Goal: Use online tool/utility: Utilize a website feature to perform a specific function

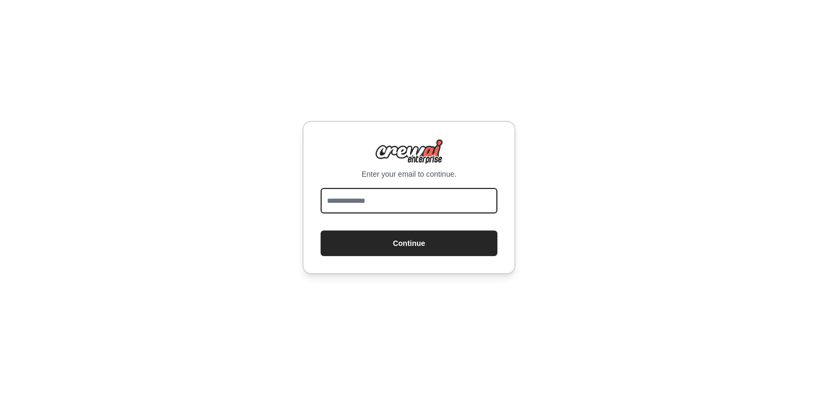
click at [378, 202] on input "email" at bounding box center [409, 201] width 177 height 26
type input "**********"
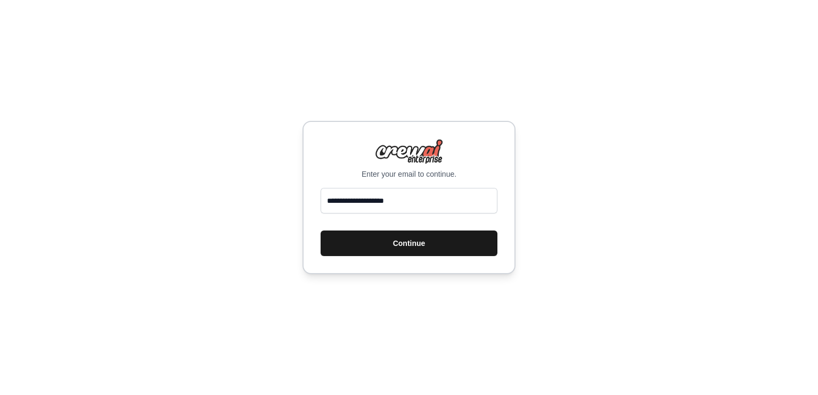
click at [427, 245] on button "Continue" at bounding box center [409, 244] width 177 height 26
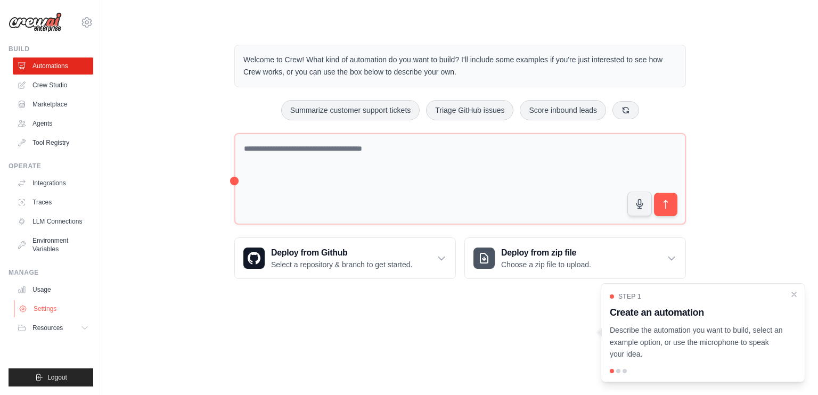
click at [22, 306] on icon at bounding box center [23, 309] width 9 height 9
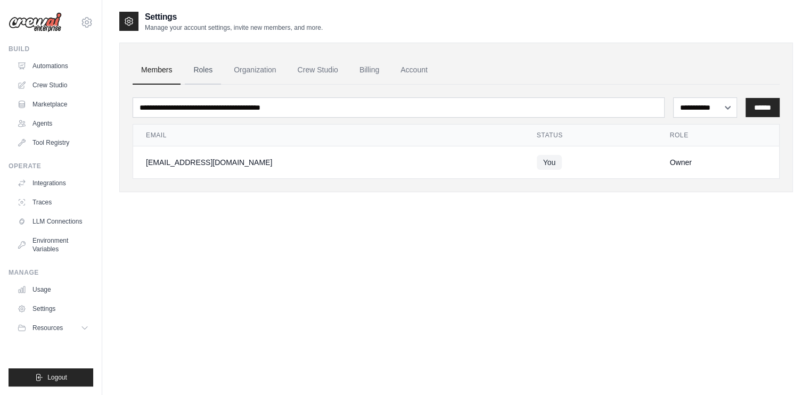
click at [196, 69] on link "Roles" at bounding box center [203, 70] width 36 height 29
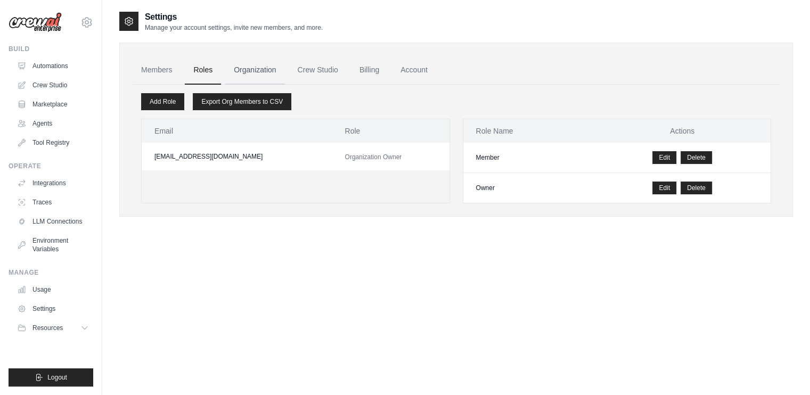
click at [260, 70] on link "Organization" at bounding box center [254, 70] width 59 height 29
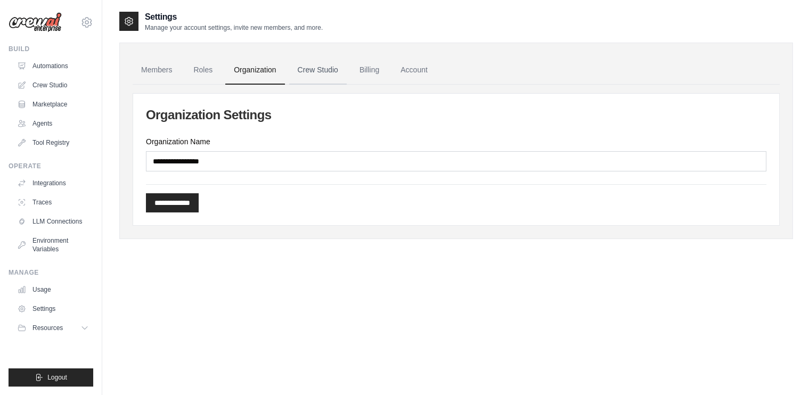
click at [315, 70] on link "Crew Studio" at bounding box center [318, 70] width 58 height 29
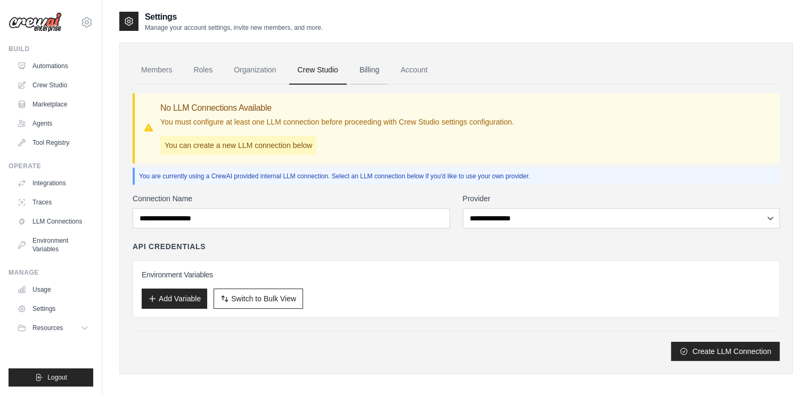
click at [371, 72] on link "Billing" at bounding box center [369, 70] width 37 height 29
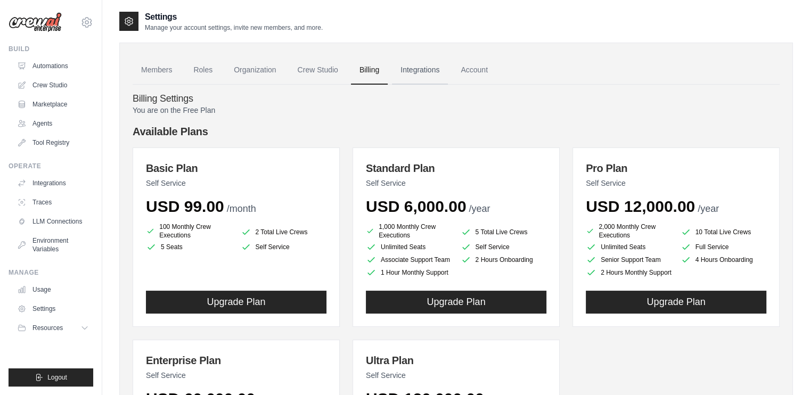
click at [426, 70] on link "Integrations" at bounding box center [420, 70] width 56 height 29
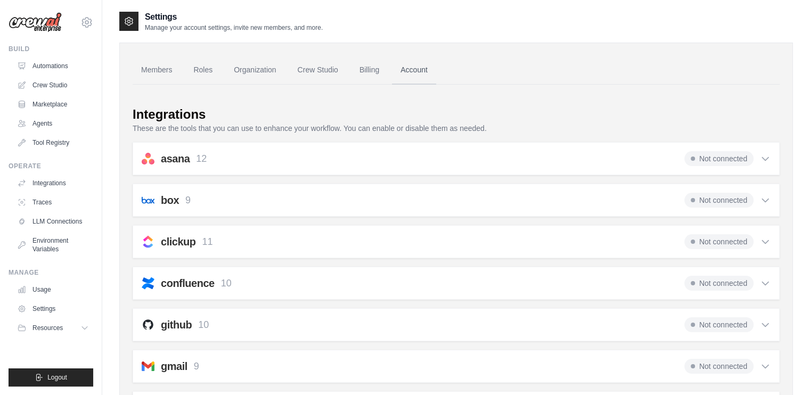
click at [422, 68] on link "Account" at bounding box center [414, 70] width 44 height 29
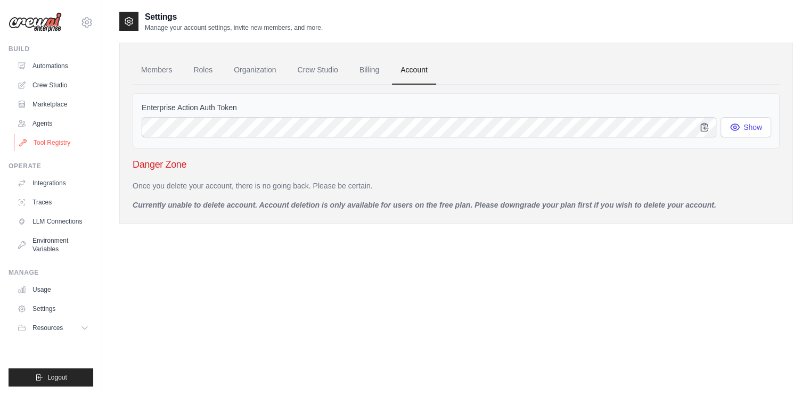
click at [50, 144] on link "Tool Registry" at bounding box center [54, 142] width 80 height 17
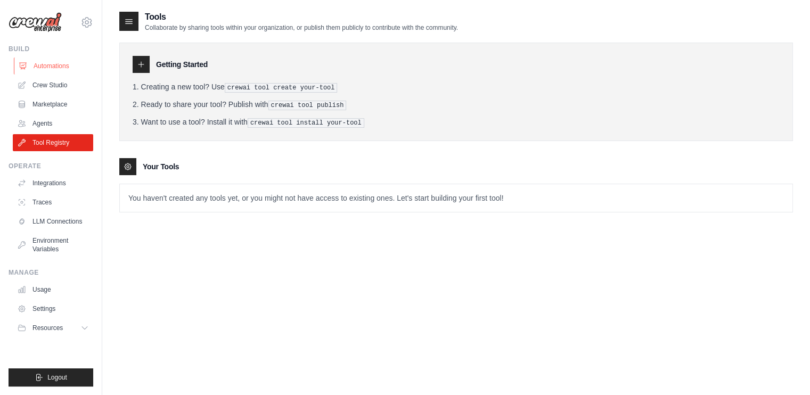
click at [54, 63] on link "Automations" at bounding box center [54, 66] width 80 height 17
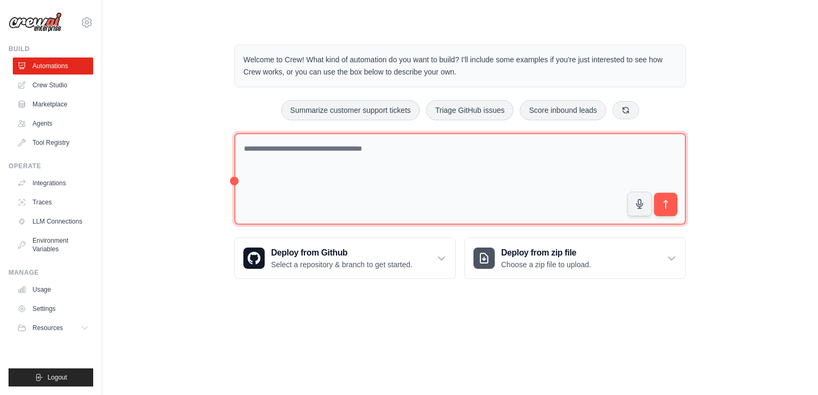
click at [307, 147] on textarea at bounding box center [460, 179] width 452 height 92
type textarea "**********"
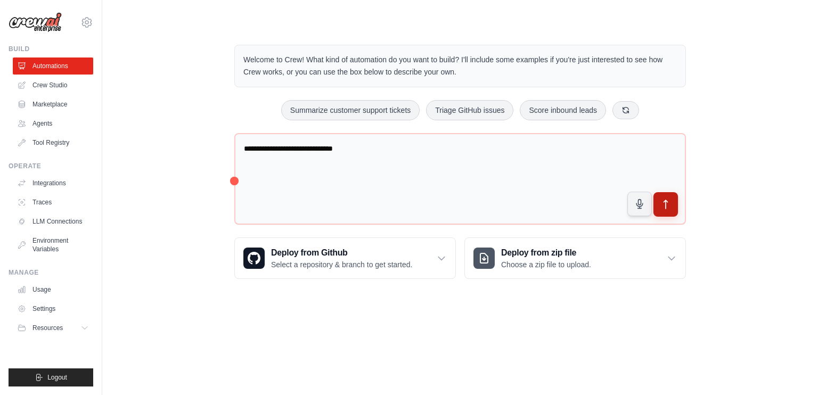
click at [669, 204] on icon "submit" at bounding box center [666, 204] width 11 height 11
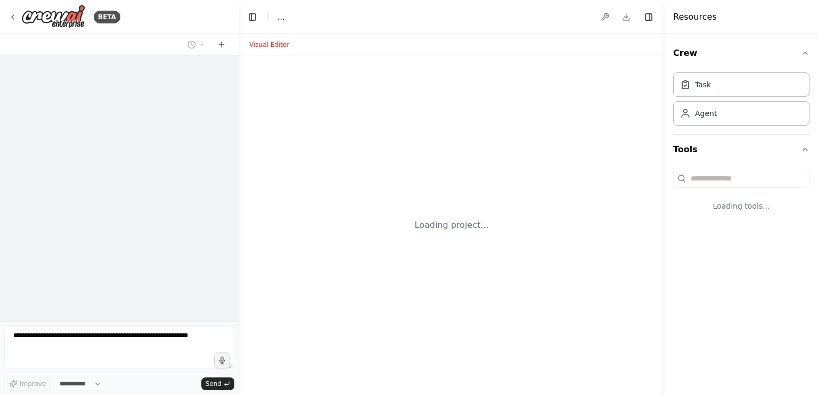
select select "****"
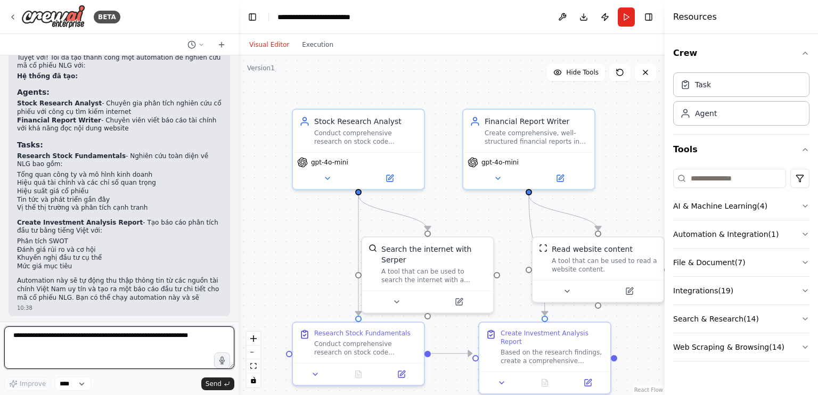
scroll to position [553, 0]
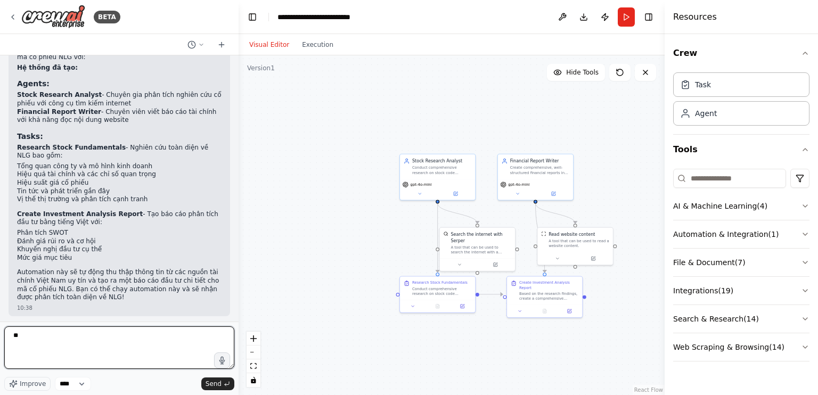
type textarea "***"
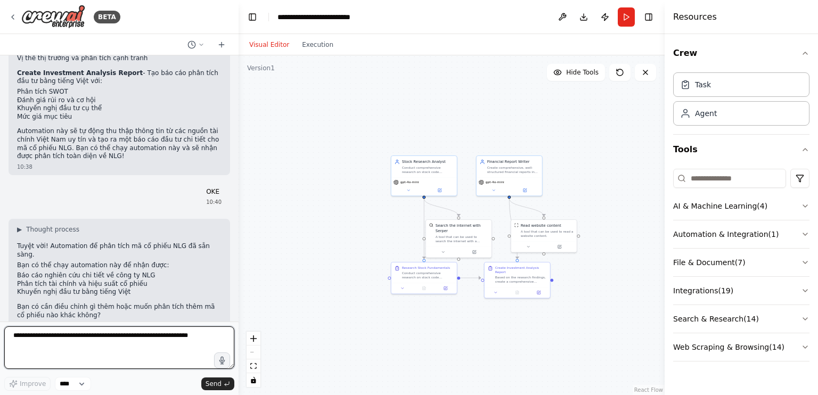
scroll to position [704, 0]
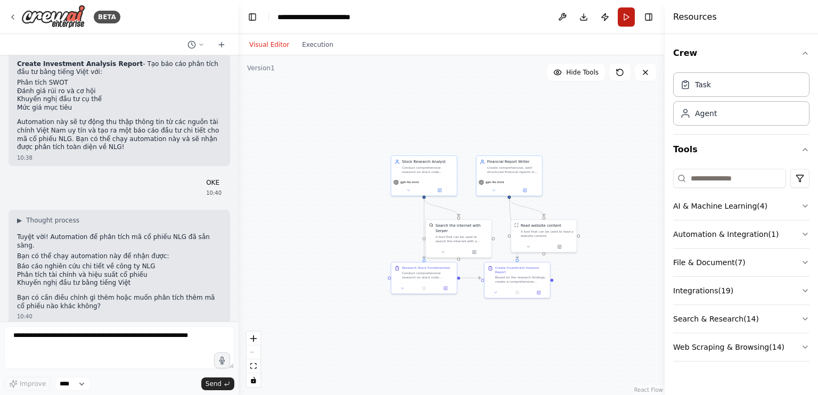
click at [629, 13] on button "Run" at bounding box center [626, 16] width 17 height 19
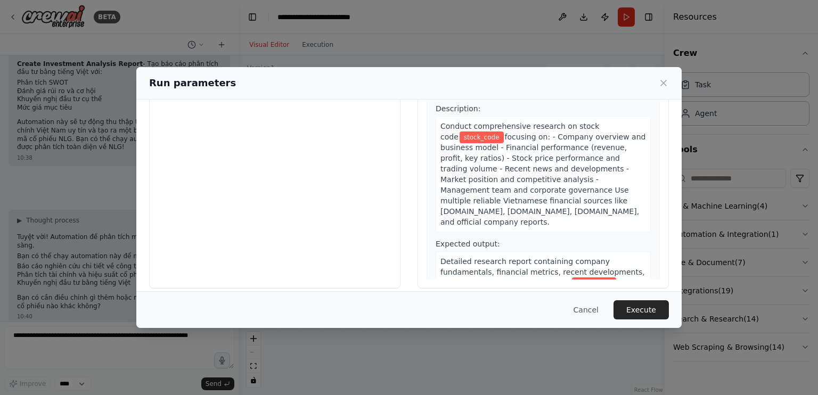
scroll to position [86, 0]
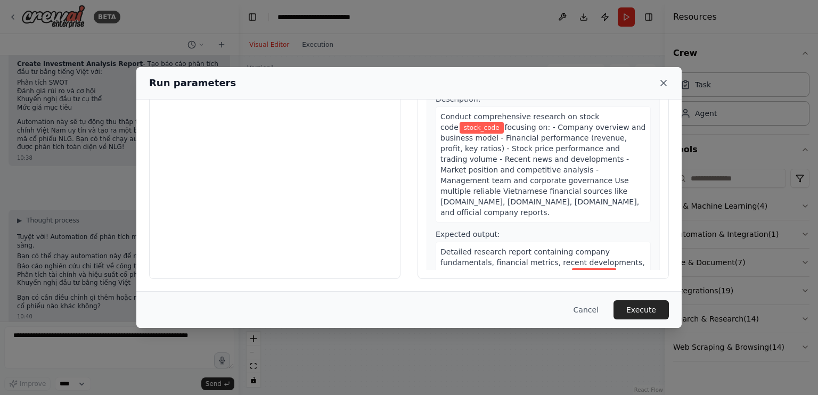
click at [664, 83] on icon at bounding box center [663, 82] width 5 height 5
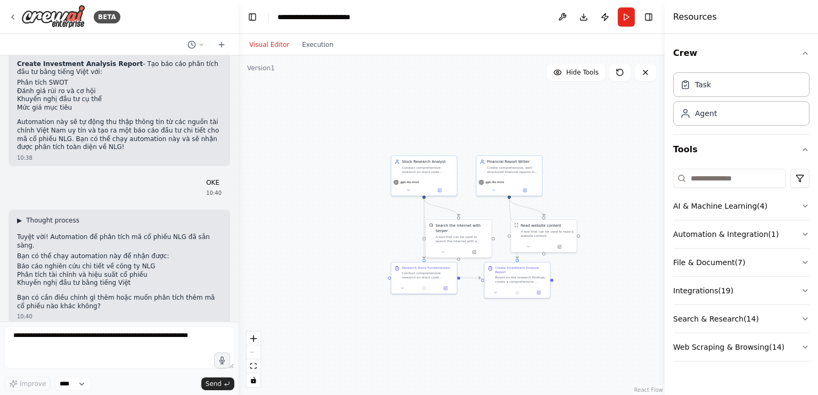
click at [21, 216] on span "▶" at bounding box center [19, 220] width 5 height 9
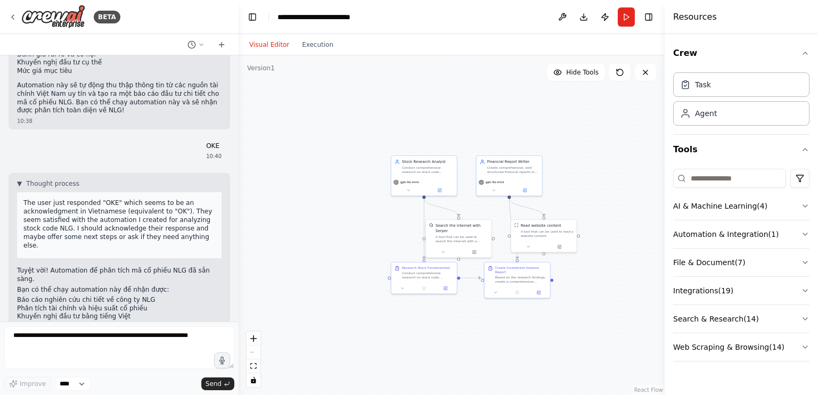
scroll to position [765, 0]
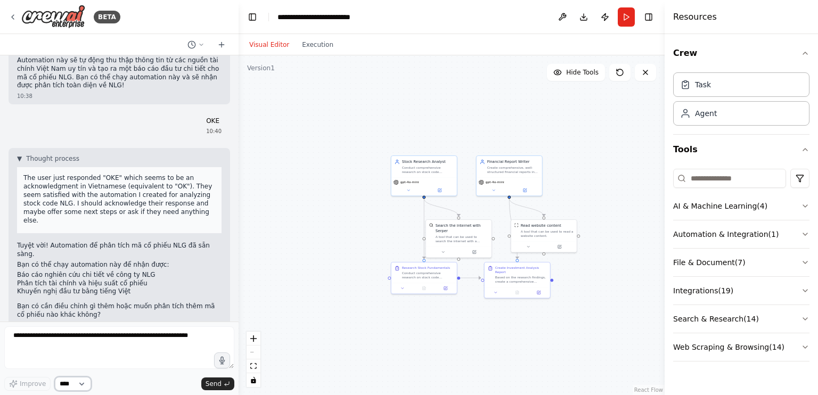
click at [85, 383] on select "****" at bounding box center [73, 384] width 36 height 14
click at [60, 382] on select "****" at bounding box center [73, 384] width 36 height 14
click at [66, 382] on select "****" at bounding box center [73, 384] width 36 height 14
click at [217, 385] on span "Send" at bounding box center [214, 384] width 16 height 9
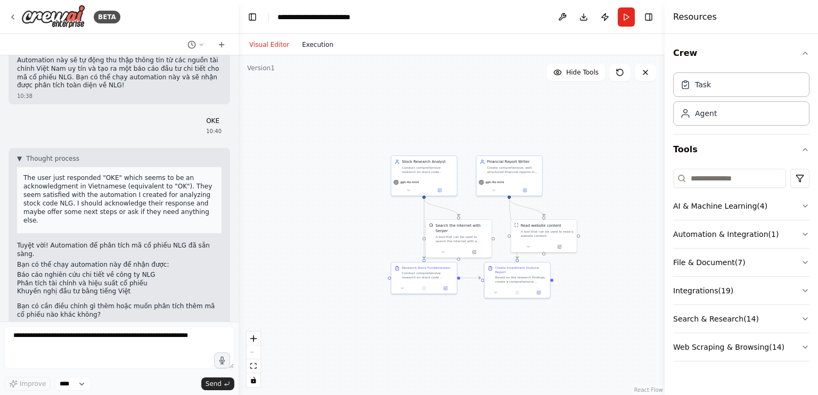
click at [305, 45] on button "Execution" at bounding box center [318, 44] width 44 height 13
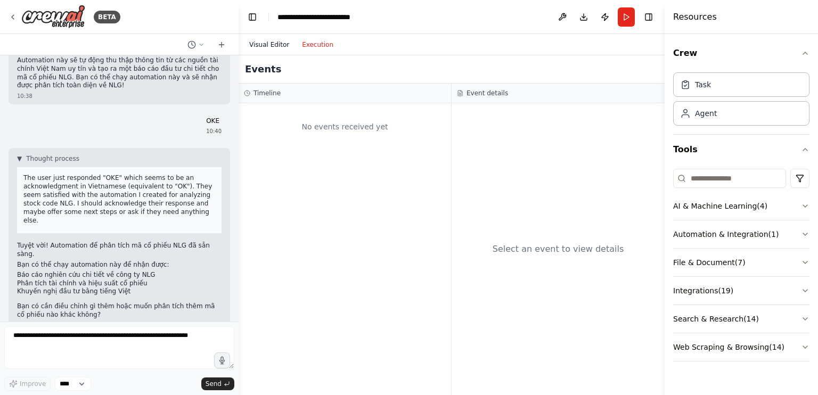
click at [276, 44] on button "Visual Editor" at bounding box center [269, 44] width 53 height 13
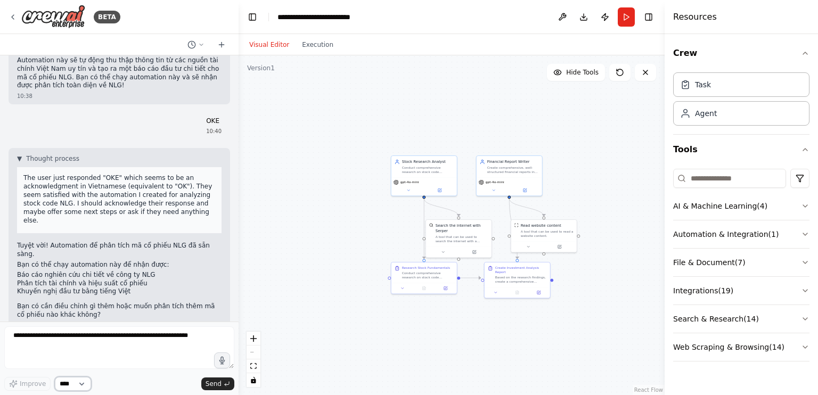
click at [84, 382] on select "****" at bounding box center [73, 384] width 36 height 14
drag, startPoint x: 46, startPoint y: 234, endPoint x: 63, endPoint y: 234, distance: 17.6
click at [63, 242] on p "Tuyệt vời! Automation để phân tích mã cổ phiếu NLG đã sẵn sàng." at bounding box center [119, 250] width 205 height 17
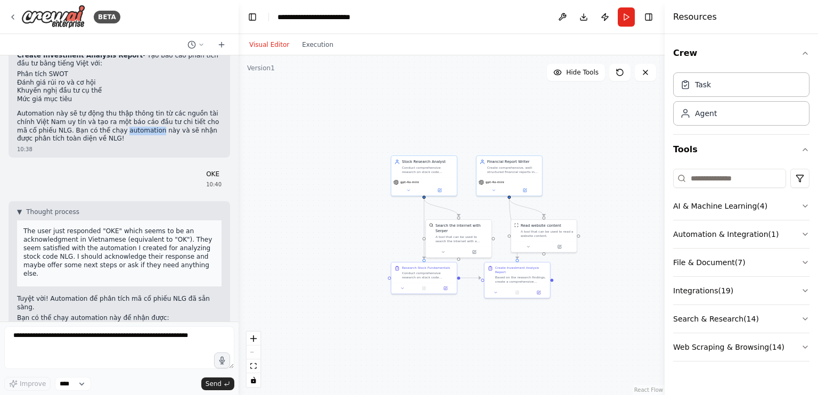
drag, startPoint x: 96, startPoint y: 129, endPoint x: 127, endPoint y: 126, distance: 31.5
click at [127, 126] on p "Automation này sẽ tự động thu thập thông tin từ các nguồn tài chính Việt Nam uy…" at bounding box center [119, 126] width 205 height 33
copy p "automation"
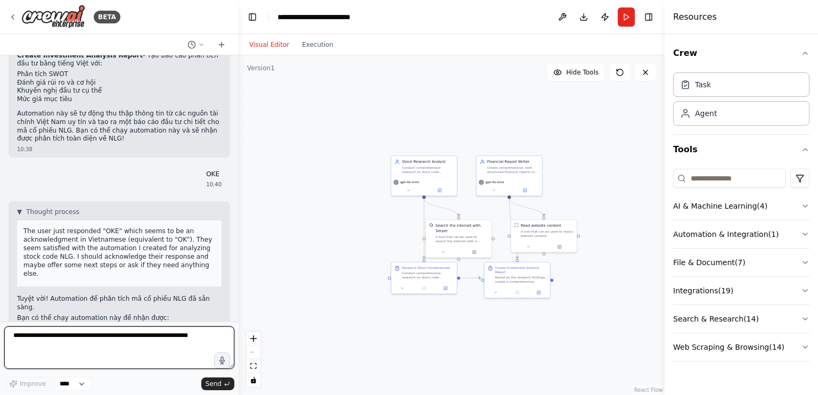
click at [36, 332] on textarea at bounding box center [119, 348] width 230 height 43
paste textarea "**********"
click at [11, 336] on textarea "**********" at bounding box center [119, 348] width 230 height 43
type textarea "**********"
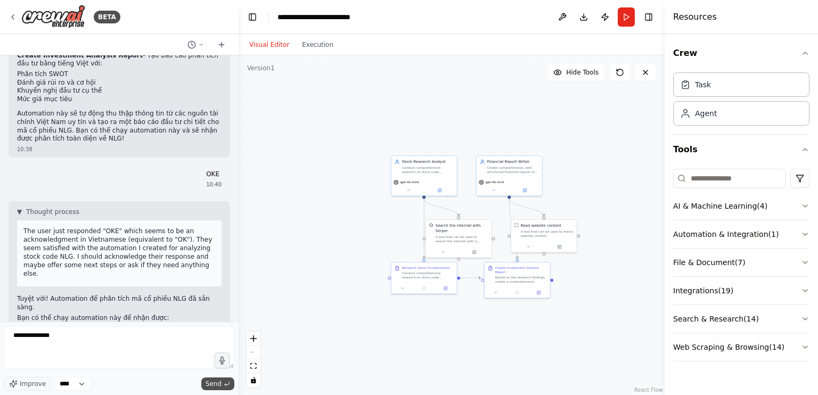
click at [216, 383] on span "Send" at bounding box center [214, 384] width 16 height 9
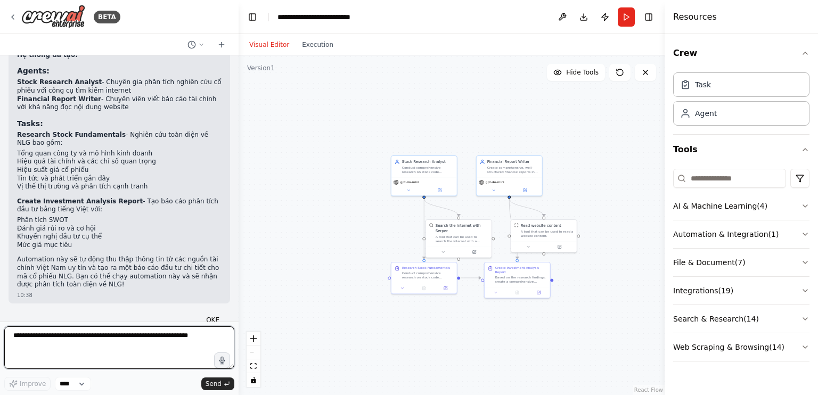
scroll to position [627, 0]
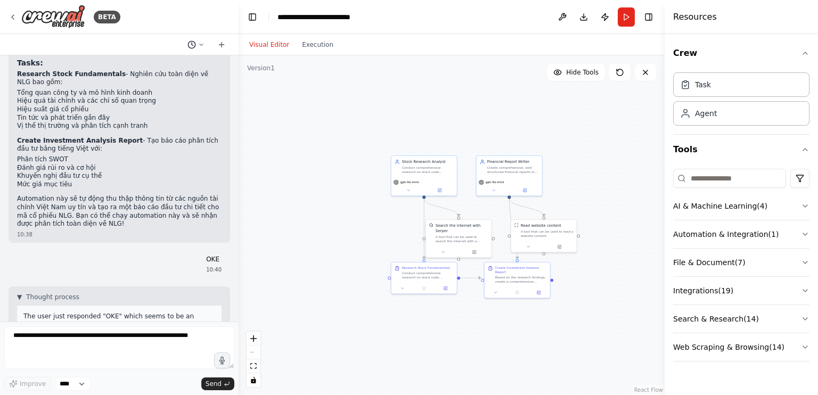
click at [200, 43] on icon at bounding box center [201, 45] width 6 height 6
click at [295, 90] on div ".deletable-edge-delete-btn { width: 20px; height: 20px; border: 0px solid #ffff…" at bounding box center [452, 225] width 426 height 340
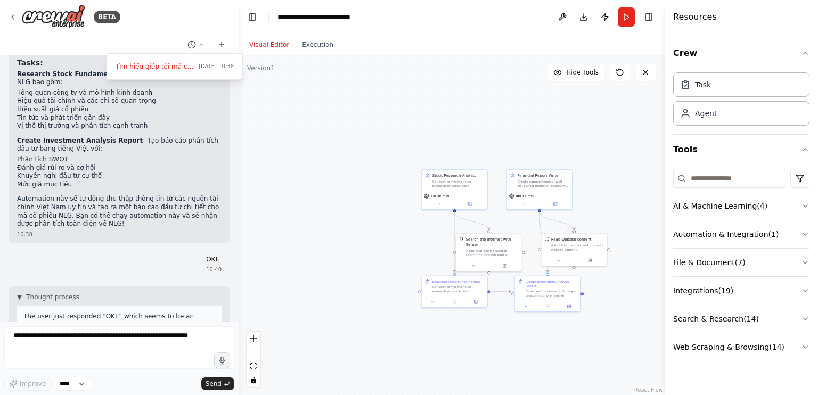
drag, startPoint x: 236, startPoint y: 216, endPoint x: 237, endPoint y: 206, distance: 9.6
click at [237, 253] on div at bounding box center [119, 197] width 239 height 395
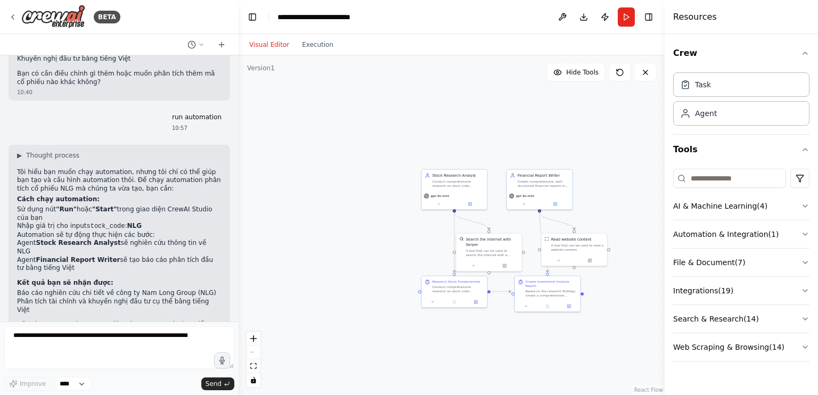
scroll to position [1000, 0]
drag, startPoint x: 81, startPoint y: 206, endPoint x: 137, endPoint y: 206, distance: 55.9
click at [137, 221] on li "Nhập giá trị cho input stock_code : NLG" at bounding box center [119, 225] width 205 height 9
copy li "stock_code : NLG"
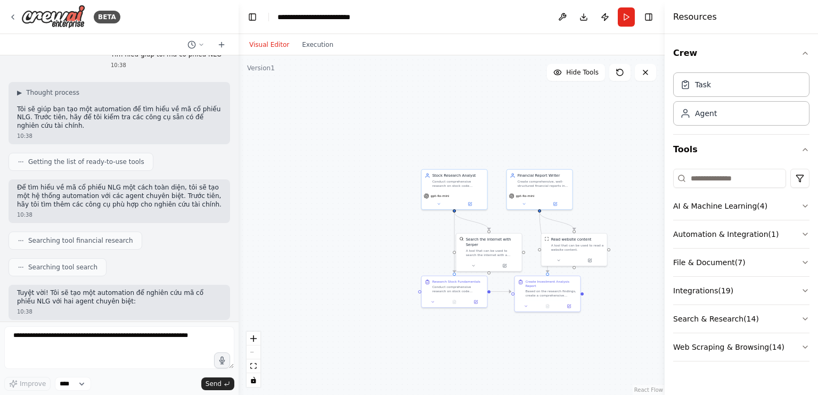
scroll to position [0, 0]
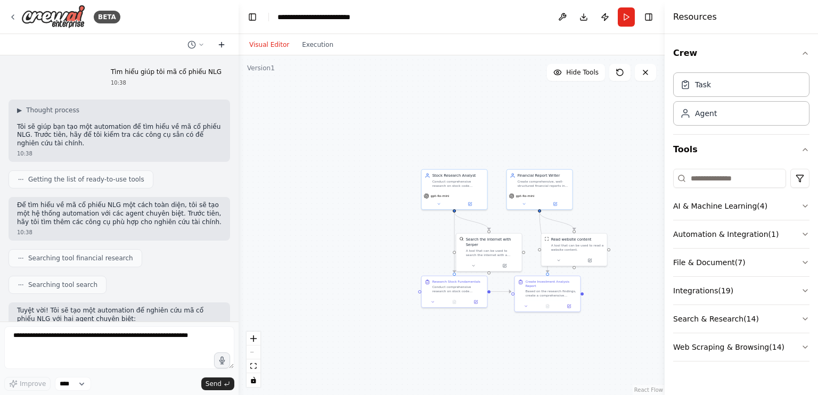
click at [222, 45] on icon at bounding box center [221, 45] width 5 height 0
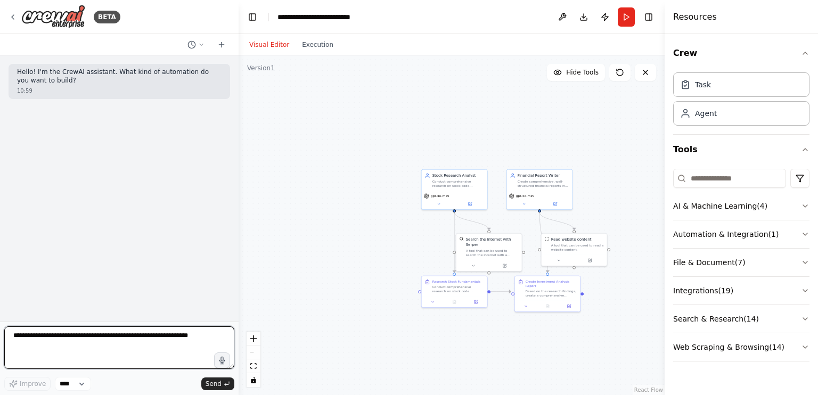
click at [28, 338] on textarea at bounding box center [119, 348] width 230 height 43
paste textarea "**********"
type textarea "**********"
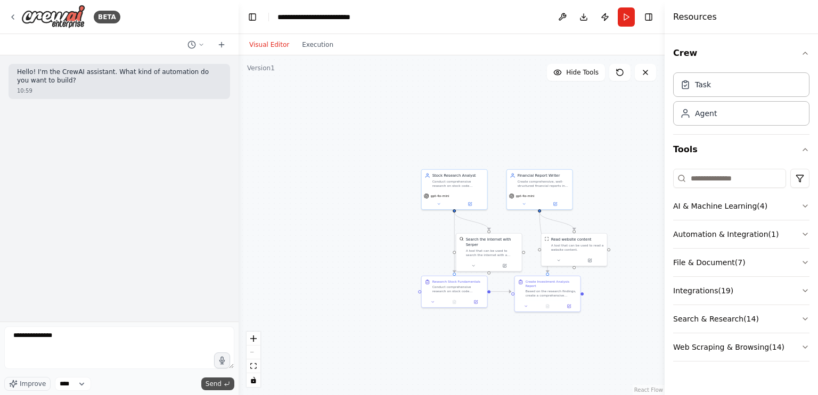
click at [223, 381] on button "Send" at bounding box center [217, 384] width 33 height 13
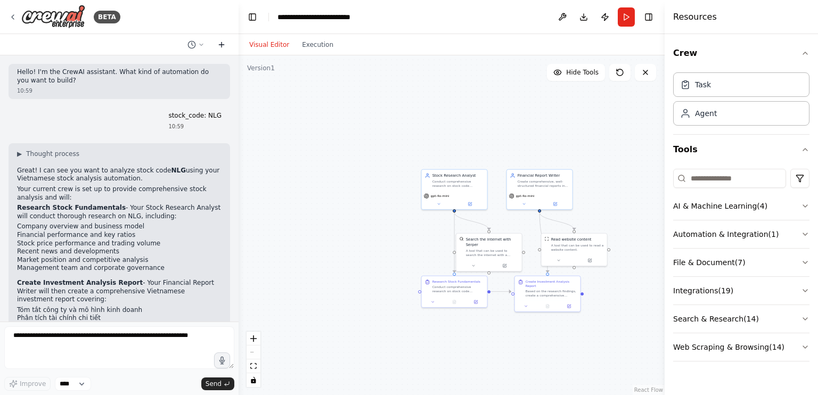
click at [222, 42] on icon at bounding box center [221, 44] width 9 height 9
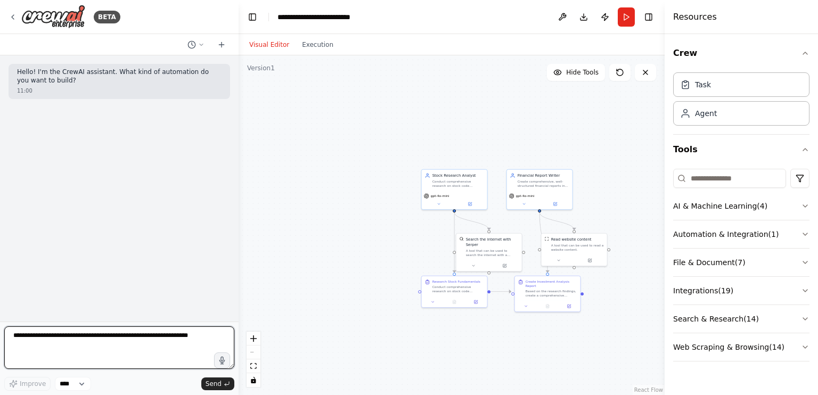
click at [36, 336] on textarea at bounding box center [119, 348] width 230 height 43
type textarea "***"
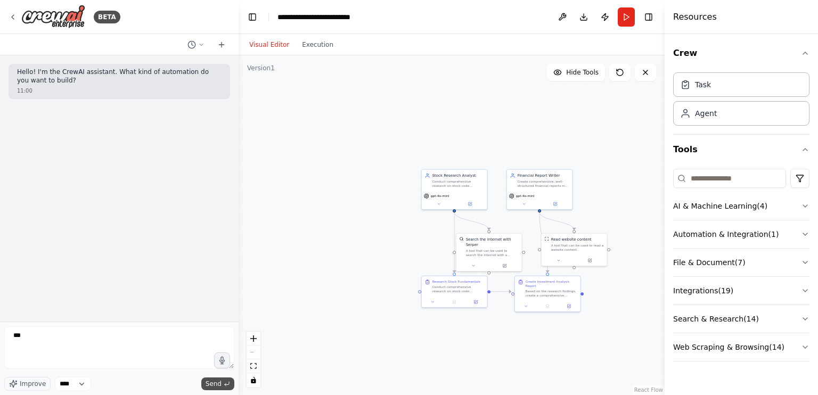
click at [216, 384] on span "Send" at bounding box center [214, 384] width 16 height 9
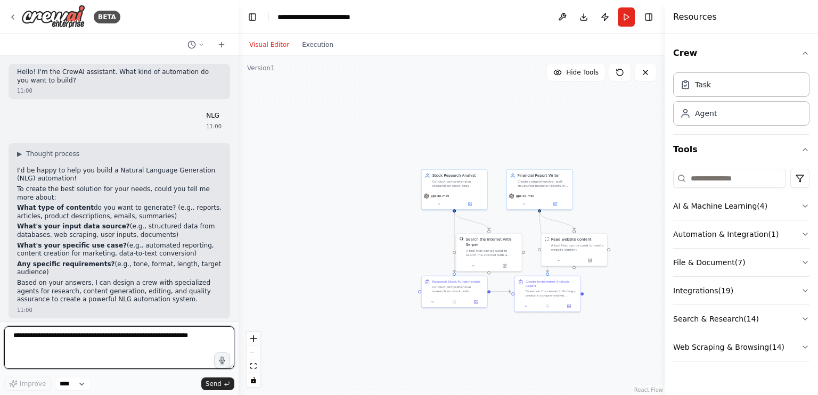
click at [67, 338] on textarea at bounding box center [119, 348] width 230 height 43
type textarea "**********"
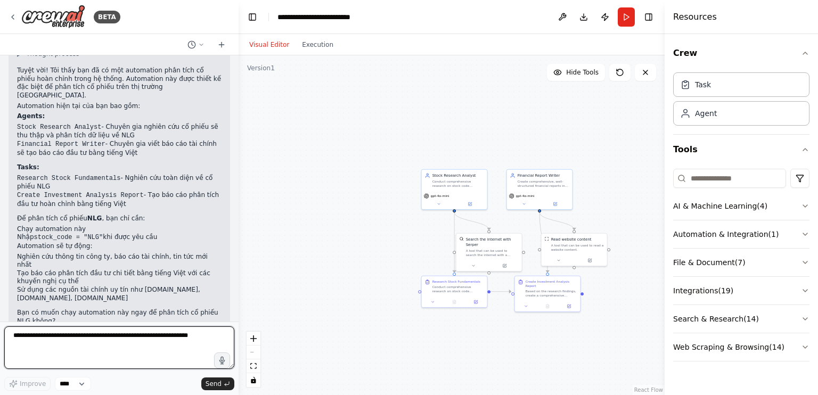
scroll to position [328, 0]
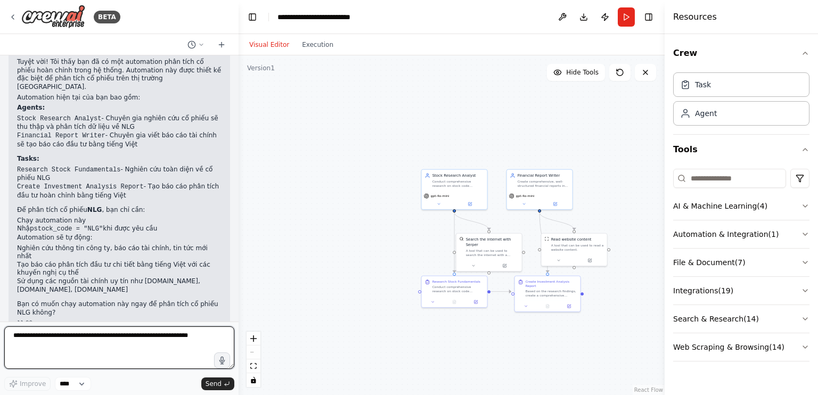
click at [102, 338] on textarea at bounding box center [119, 348] width 230 height 43
type textarea "**"
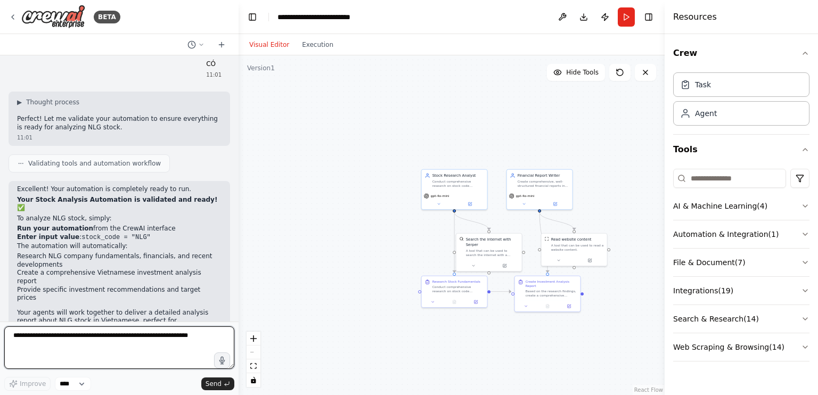
scroll to position [622, 0]
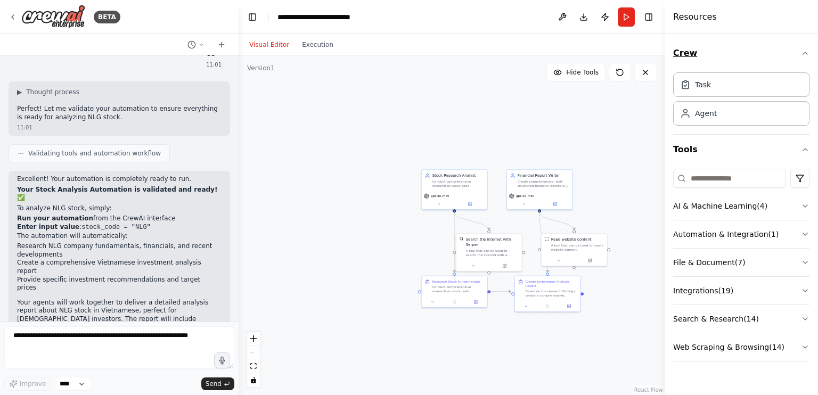
click at [682, 52] on button "Crew" at bounding box center [741, 53] width 136 height 30
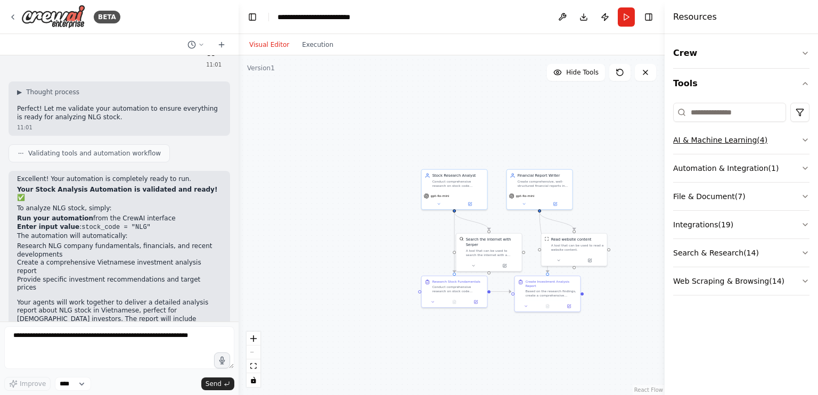
click at [805, 140] on icon "button" at bounding box center [805, 140] width 4 height 2
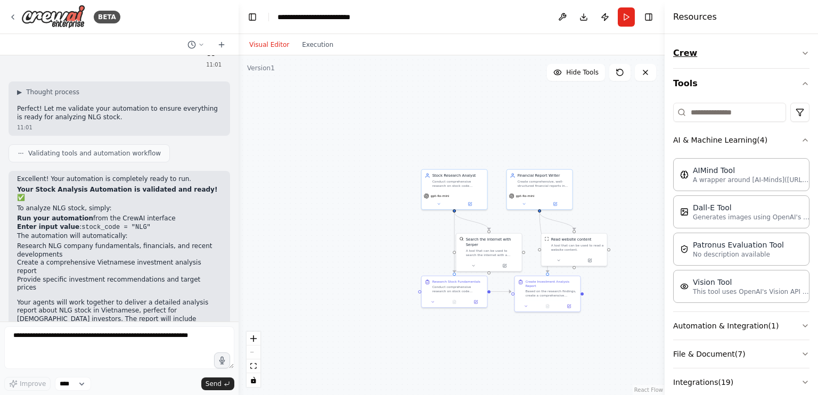
click at [801, 51] on icon "button" at bounding box center [805, 53] width 9 height 9
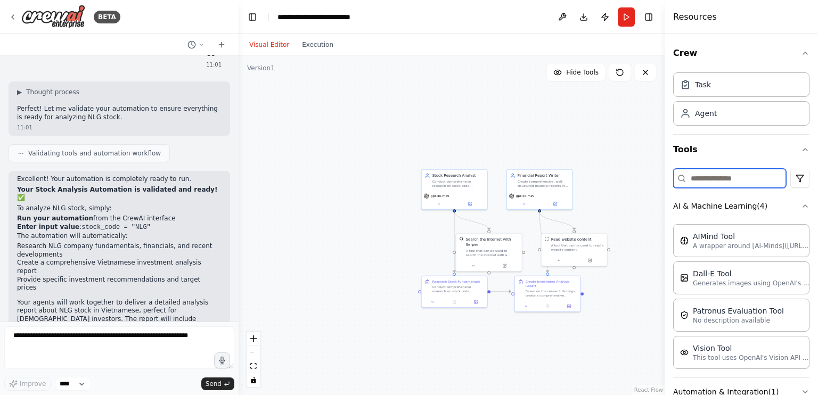
click at [718, 174] on input at bounding box center [729, 178] width 113 height 19
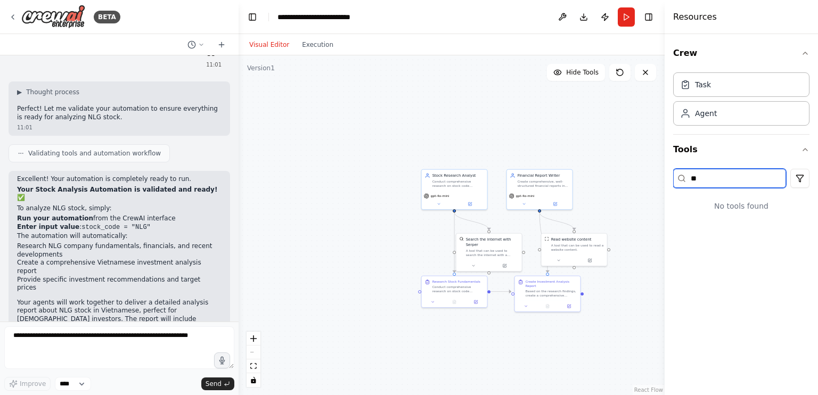
type input "*"
type input "***"
click at [732, 84] on div "Task" at bounding box center [741, 84] width 136 height 25
drag, startPoint x: 694, startPoint y: 182, endPoint x: 669, endPoint y: 183, distance: 24.5
click at [669, 183] on div "Crew Task Agent Tools *** No tools found" at bounding box center [741, 214] width 153 height 361
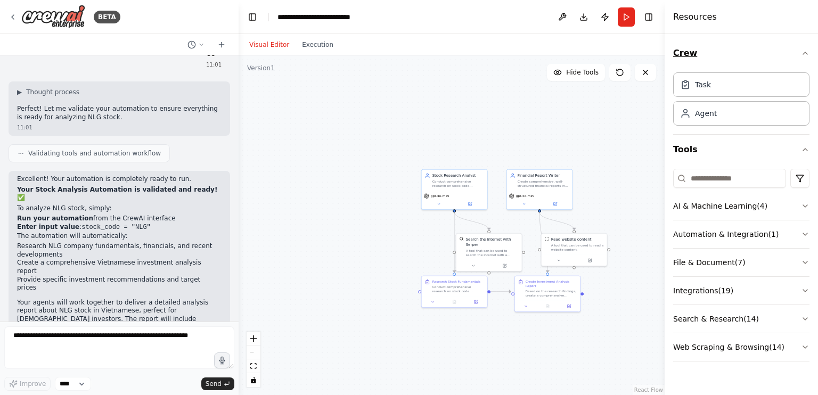
click at [808, 53] on icon "button" at bounding box center [805, 53] width 9 height 9
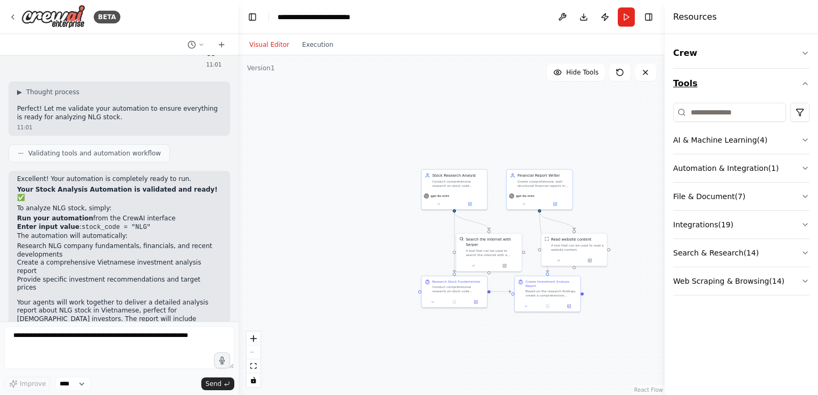
click at [807, 83] on icon "button" at bounding box center [805, 83] width 9 height 9
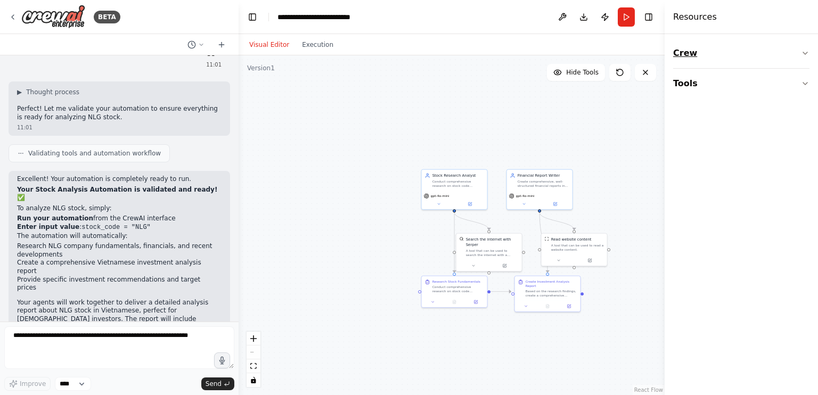
click at [808, 51] on icon "button" at bounding box center [805, 53] width 9 height 9
click at [309, 44] on button "Execution" at bounding box center [318, 44] width 44 height 13
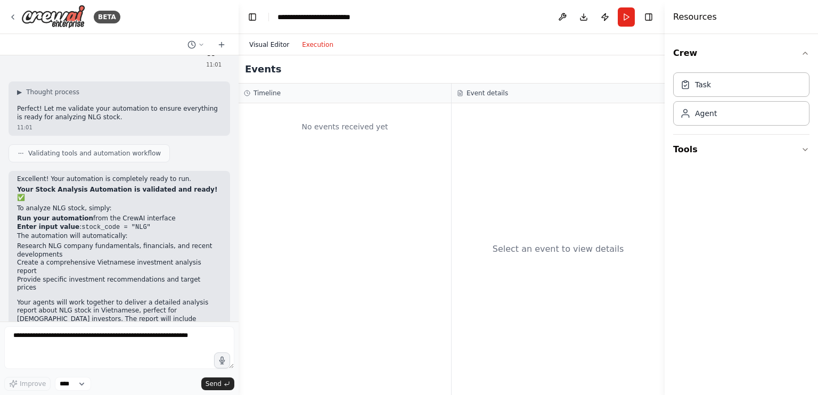
click at [258, 42] on button "Visual Editor" at bounding box center [269, 44] width 53 height 13
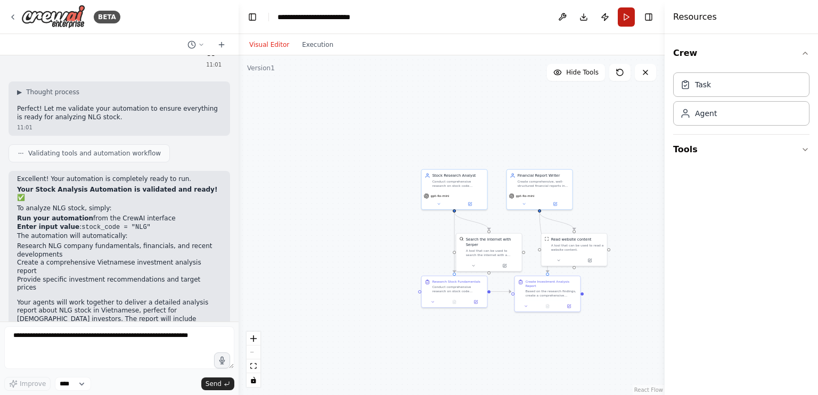
click at [628, 15] on button "Run" at bounding box center [626, 16] width 17 height 19
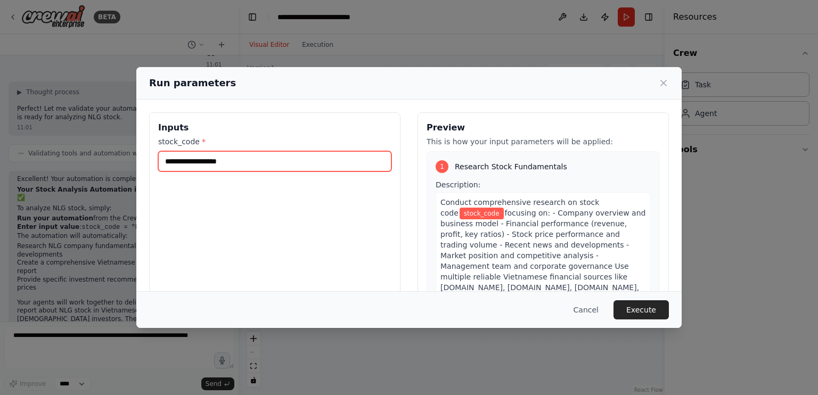
click at [201, 160] on input "stock_code *" at bounding box center [274, 161] width 233 height 20
type input "***"
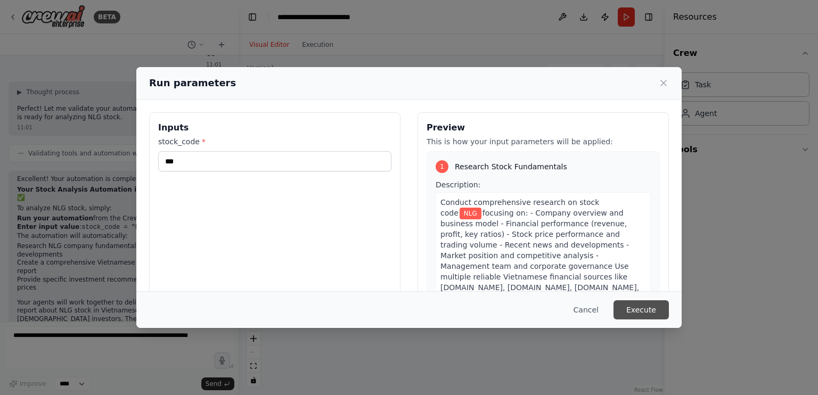
click at [650, 309] on button "Execute" at bounding box center [641, 309] width 55 height 19
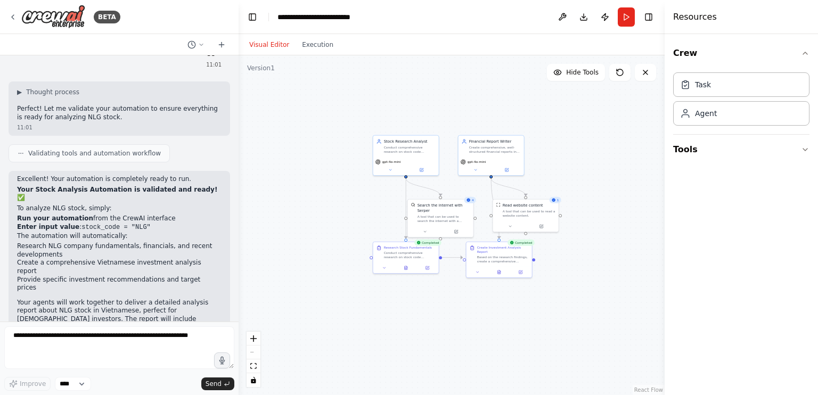
drag, startPoint x: 360, startPoint y: 194, endPoint x: 308, endPoint y: 160, distance: 61.9
click at [308, 160] on div ".deletable-edge-delete-btn { width: 20px; height: 20px; border: 0px solid #ffff…" at bounding box center [452, 225] width 426 height 340
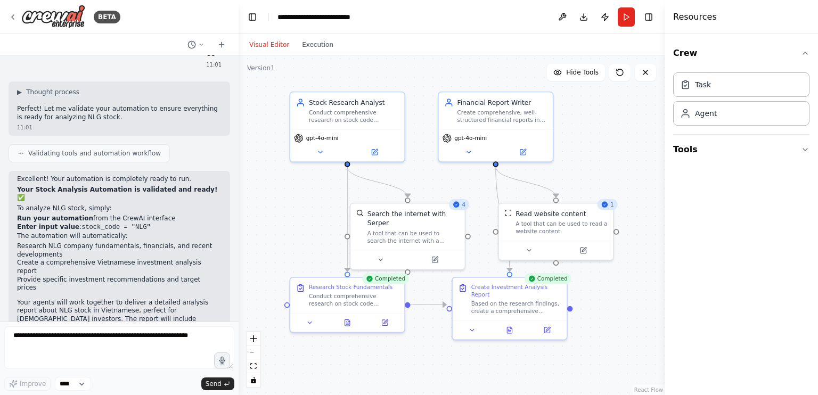
drag, startPoint x: 561, startPoint y: 144, endPoint x: 605, endPoint y: 167, distance: 49.1
click at [605, 167] on div ".deletable-edge-delete-btn { width: 20px; height: 20px; border: 0px solid #ffff…" at bounding box center [452, 225] width 426 height 340
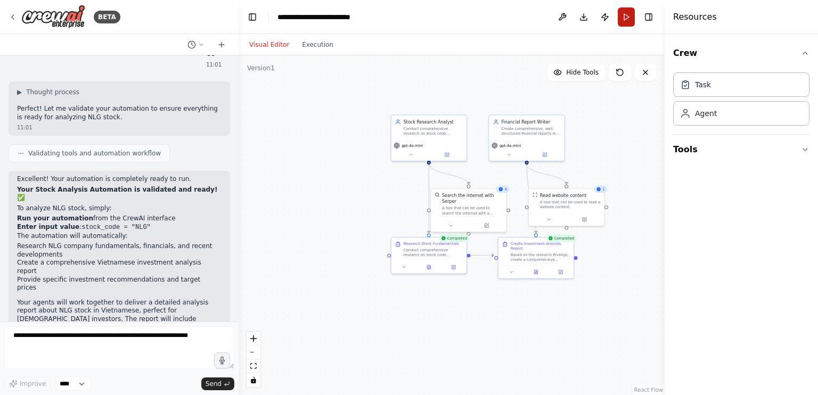
click at [628, 14] on button "Run" at bounding box center [626, 16] width 17 height 19
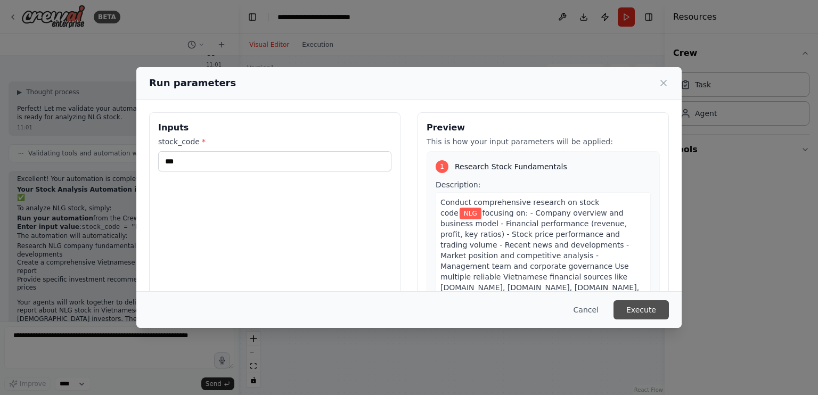
click at [654, 309] on button "Execute" at bounding box center [641, 309] width 55 height 19
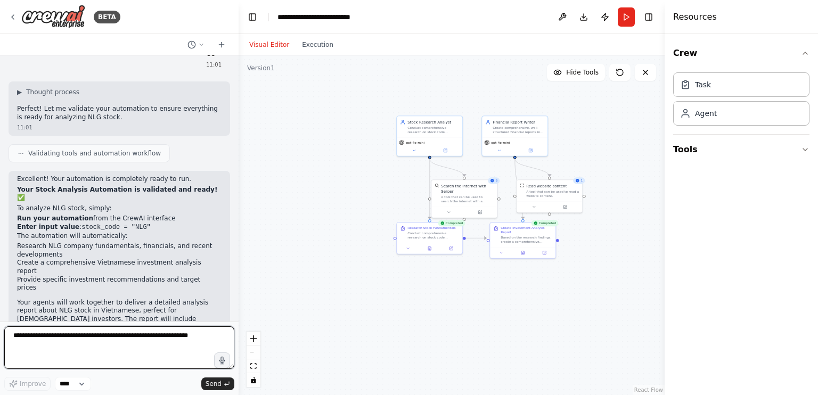
click at [61, 333] on textarea at bounding box center [119, 348] width 230 height 43
type textarea "**********"
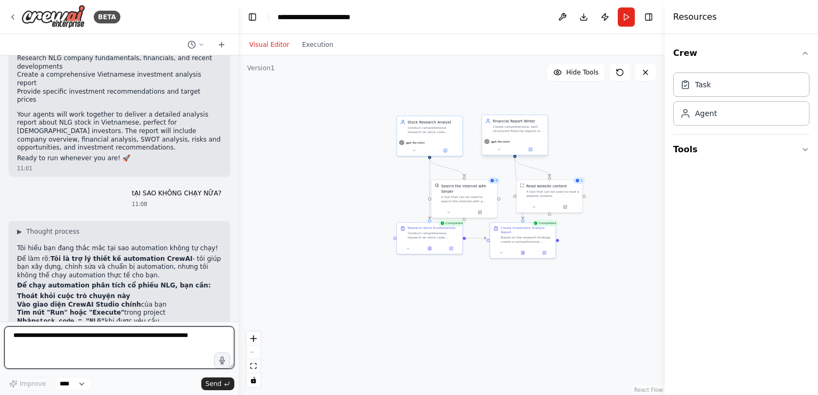
scroll to position [820, 0]
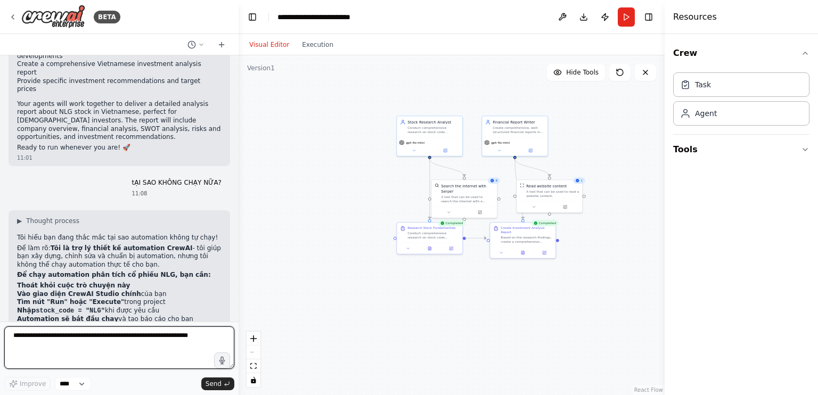
click at [39, 334] on textarea at bounding box center [119, 348] width 230 height 43
type textarea "**********"
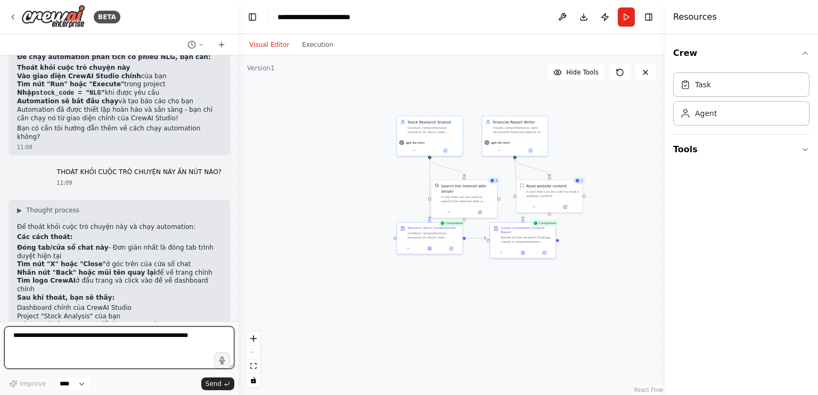
scroll to position [1048, 0]
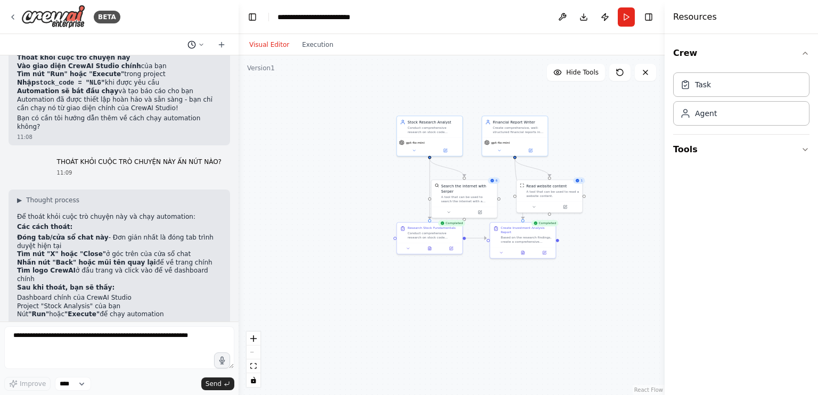
click at [203, 44] on icon at bounding box center [201, 45] width 6 height 6
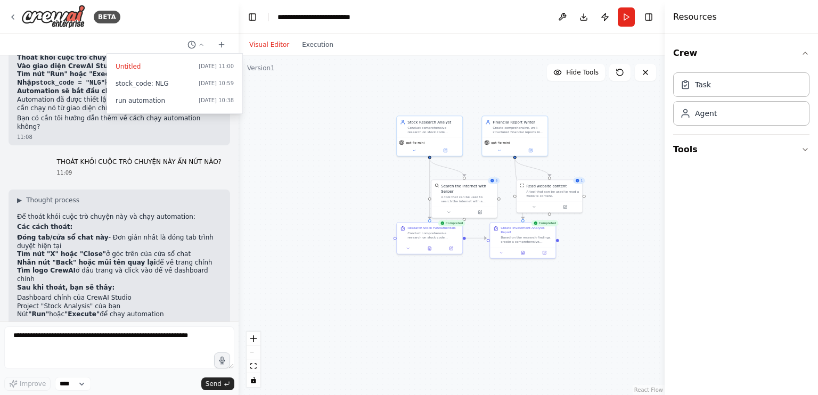
click at [221, 44] on div at bounding box center [119, 197] width 239 height 395
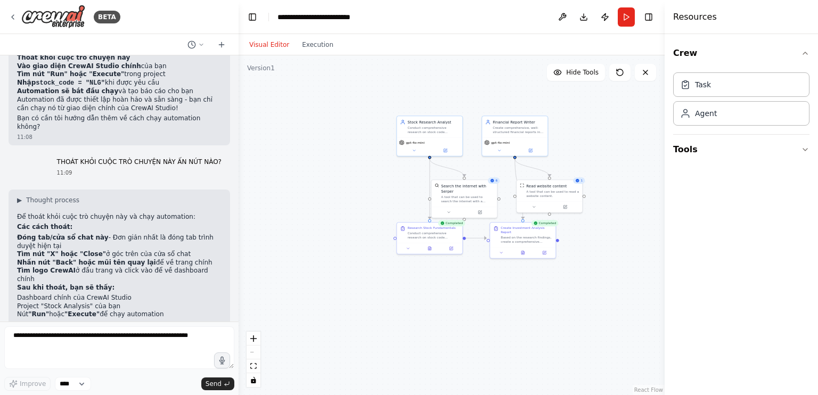
click at [221, 45] on icon at bounding box center [221, 45] width 5 height 0
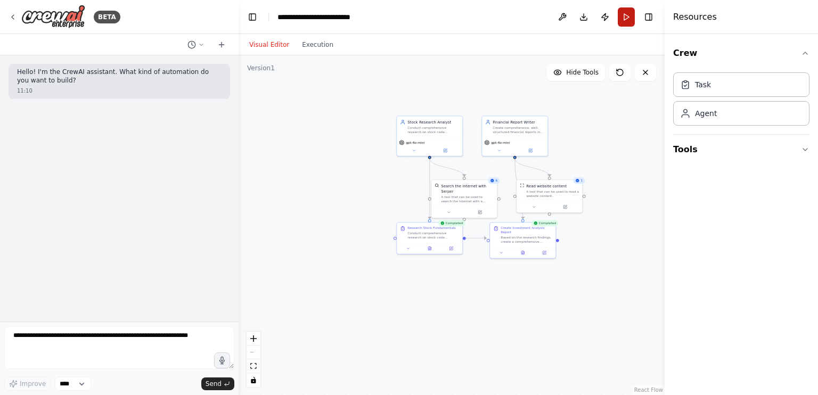
click at [626, 14] on button "Run" at bounding box center [626, 16] width 17 height 19
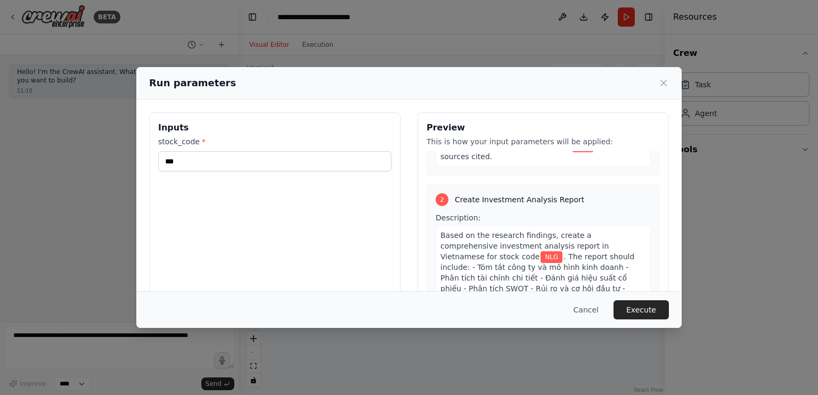
scroll to position [214, 0]
click at [652, 304] on button "Execute" at bounding box center [641, 309] width 55 height 19
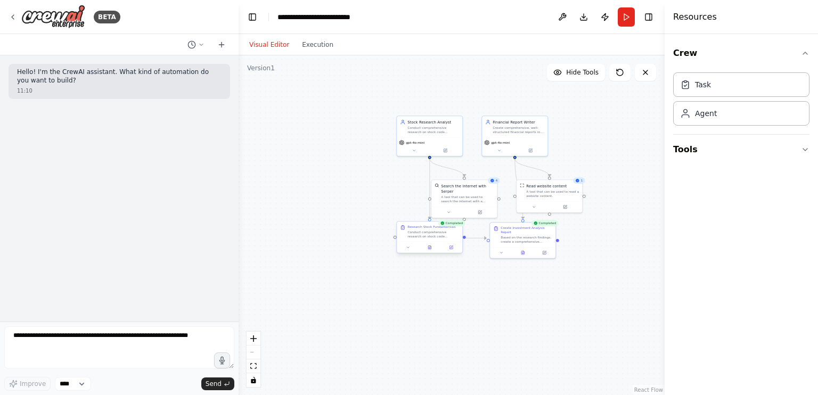
click at [431, 230] on div "Conduct comprehensive research on stock code {stock_code} focusing on: - Compan…" at bounding box center [434, 234] width 52 height 9
click at [600, 261] on div ".deletable-edge-delete-btn { width: 20px; height: 20px; border: 0px solid #ffff…" at bounding box center [452, 225] width 426 height 340
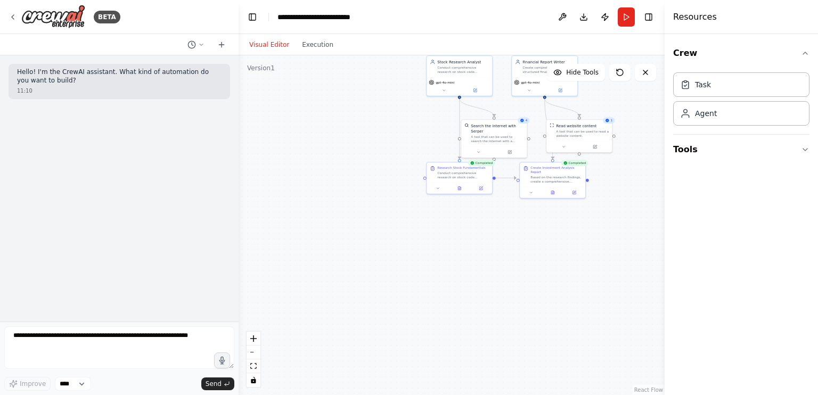
drag, startPoint x: 327, startPoint y: 173, endPoint x: 333, endPoint y: 111, distance: 62.7
click at [333, 111] on div ".deletable-edge-delete-btn { width: 20px; height: 20px; border: 0px solid #ffff…" at bounding box center [452, 225] width 426 height 340
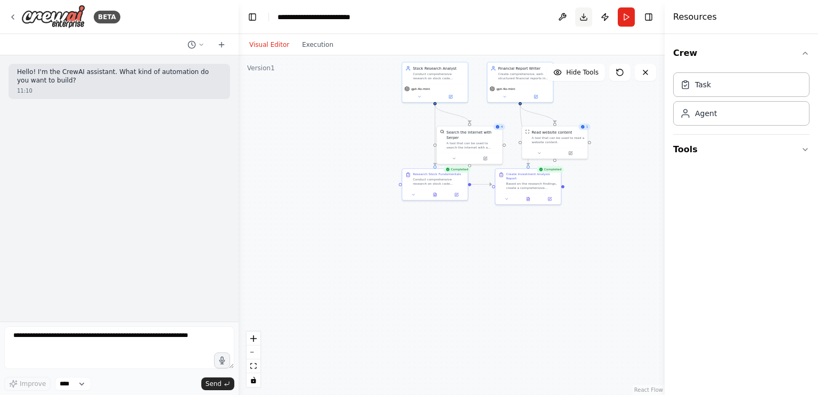
click at [585, 17] on button "Download" at bounding box center [583, 16] width 17 height 19
